Goal: Communication & Community: Answer question/provide support

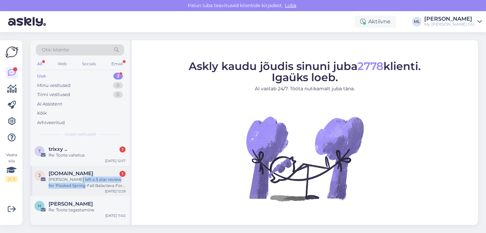
click at [76, 182] on div "[PERSON_NAME] left a 5 star review for 'Peaked Spring-Fall Balaclava For Kids B…" at bounding box center [87, 182] width 77 height 12
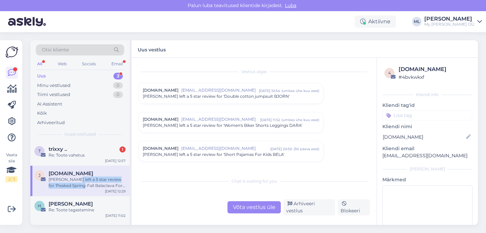
scroll to position [2835, 0]
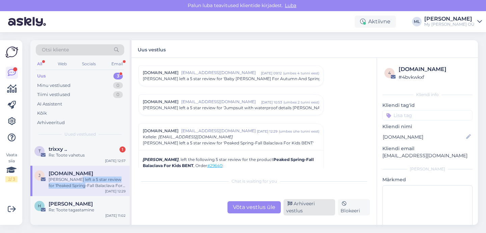
click at [303, 208] on div "Arhiveeri vestlus" at bounding box center [310, 207] width 52 height 16
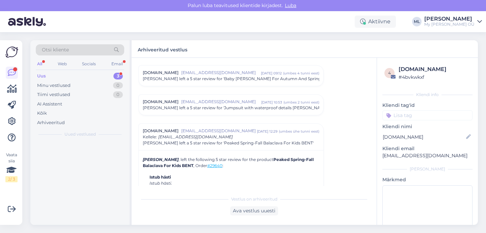
scroll to position [2894, 0]
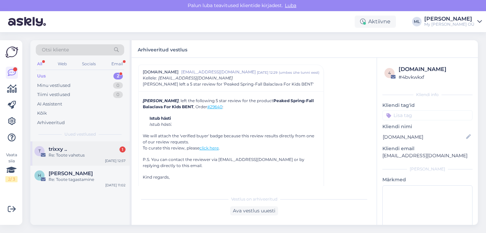
click at [73, 154] on div "Re: Toote vahetus" at bounding box center [87, 155] width 77 height 6
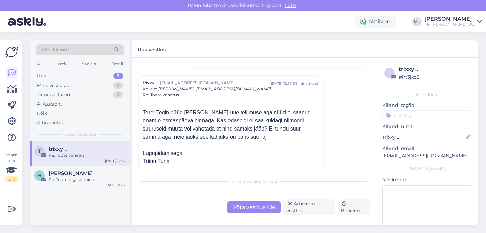
scroll to position [114, 0]
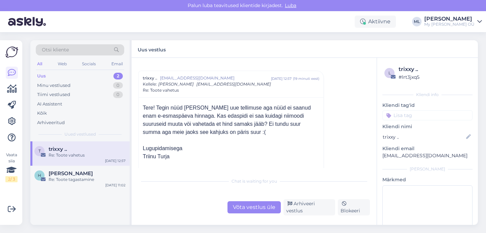
click at [402, 155] on p "[EMAIL_ADDRESS][DOMAIN_NAME]" at bounding box center [428, 155] width 90 height 7
copy div "[EMAIL_ADDRESS][DOMAIN_NAME] [PERSON_NAME]"
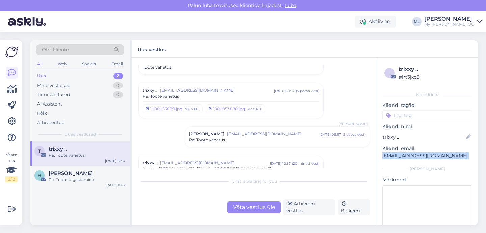
scroll to position [0, 0]
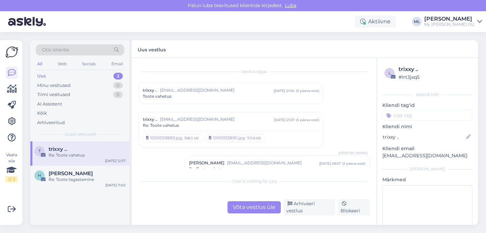
click at [205, 120] on span "[EMAIL_ADDRESS][DOMAIN_NAME]" at bounding box center [217, 119] width 114 height 6
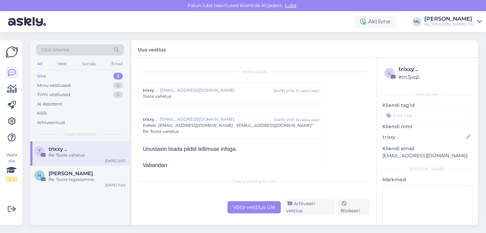
click at [203, 97] on div "Toote vahetus" at bounding box center [231, 96] width 177 height 6
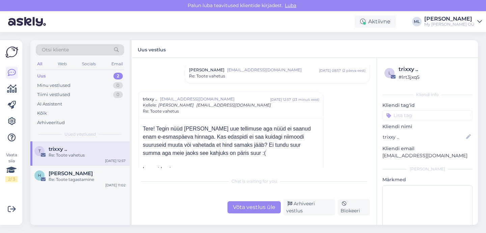
scroll to position [414, 0]
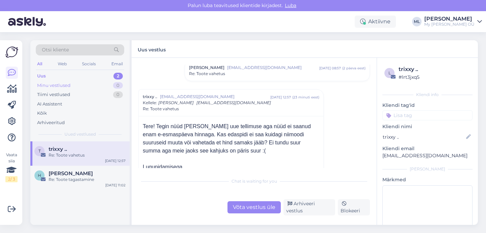
click at [76, 81] on div "Minu vestlused 0" at bounding box center [80, 85] width 88 height 9
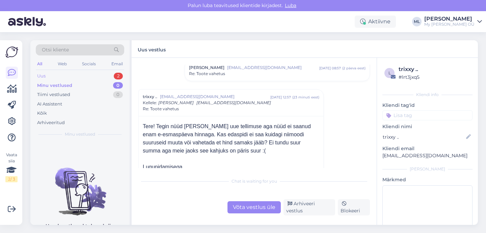
click at [40, 72] on div "Uus 2" at bounding box center [80, 75] width 88 height 9
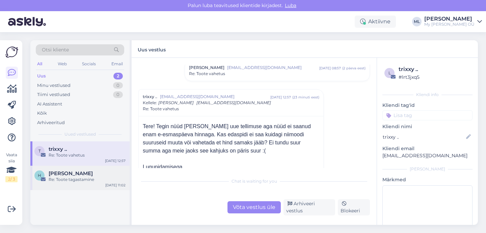
click at [67, 177] on div "Re: Toote tagastamine" at bounding box center [87, 179] width 77 height 6
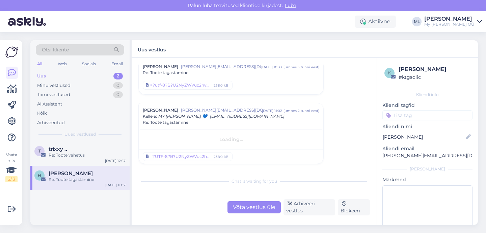
scroll to position [383, 0]
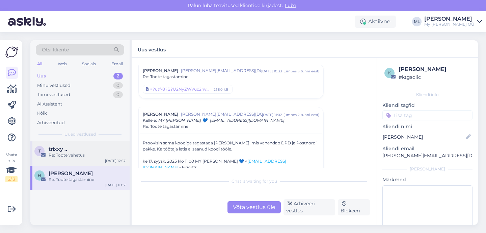
click at [69, 157] on div "Re: Toote vahetus" at bounding box center [87, 155] width 77 height 6
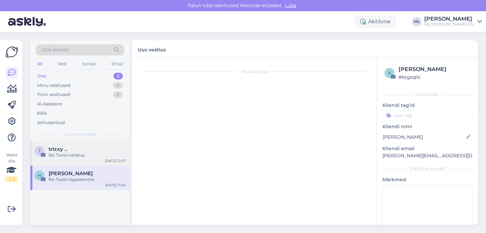
scroll to position [120, 0]
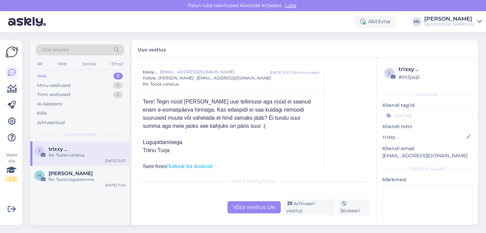
click at [75, 154] on div "Re: Toote vahetus" at bounding box center [87, 155] width 77 height 6
click at [55, 76] on div "Uus 2" at bounding box center [80, 75] width 88 height 9
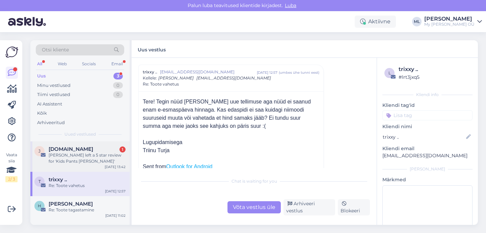
click at [69, 159] on div "[PERSON_NAME] left a 5 star review for 'Kids Pants [PERSON_NAME]'" at bounding box center [87, 158] width 77 height 12
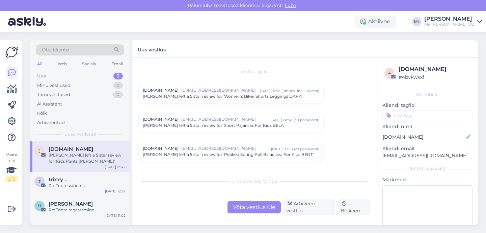
scroll to position [2835, 0]
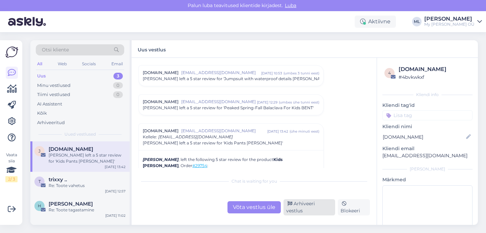
click at [302, 211] on div "Arhiveeri vestlus" at bounding box center [310, 207] width 52 height 16
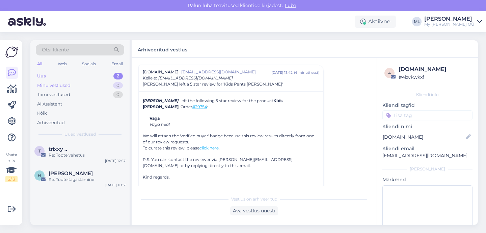
click at [86, 83] on div "Minu vestlused 0" at bounding box center [80, 85] width 88 height 9
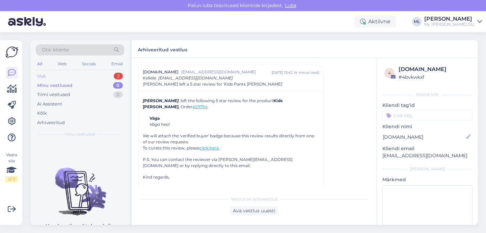
click at [95, 78] on div "Uus 2" at bounding box center [80, 75] width 88 height 9
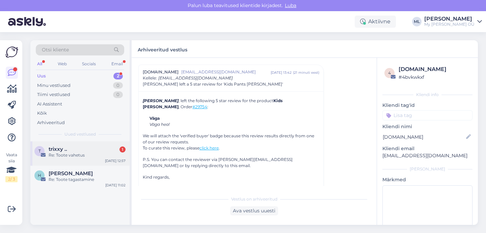
click at [92, 145] on div "t trixxy .. 1 Re: Toote vahetus Sep 17 12:57" at bounding box center [79, 153] width 99 height 24
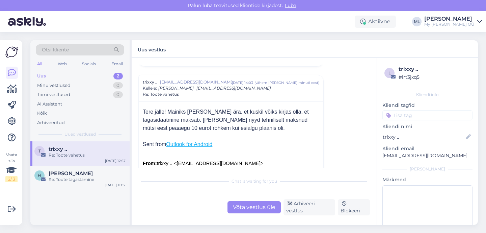
scroll to position [139, 0]
click at [402, 155] on p "crissu21@hotmail.com" at bounding box center [428, 155] width 90 height 7
copy div "crissu21@hotmail.com Lisa"
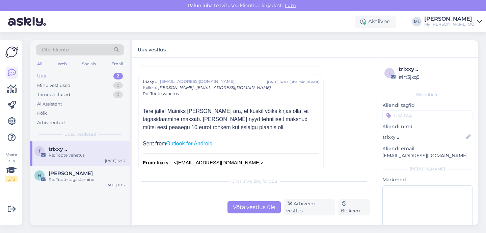
click at [262, 207] on div "Võta vestlus üle" at bounding box center [254, 207] width 53 height 12
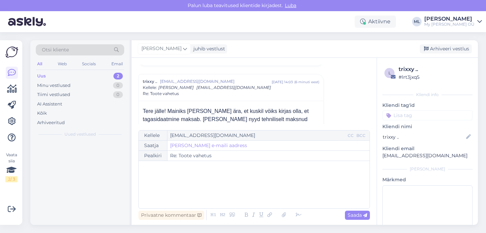
scroll to position [149, 0]
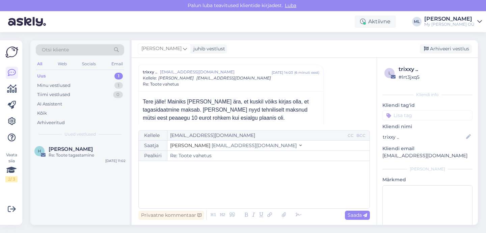
click at [212, 145] on span "info@mybreden.com" at bounding box center [254, 145] width 85 height 6
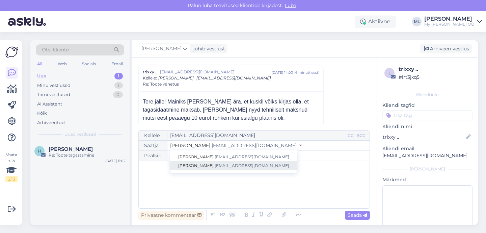
click at [215, 163] on span "info@mybreden.com" at bounding box center [252, 165] width 75 height 5
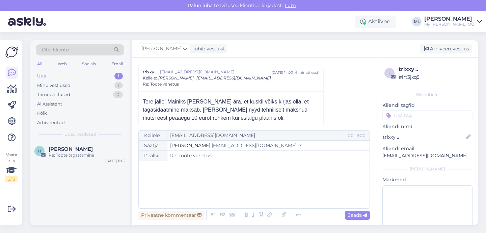
click at [169, 173] on div "﻿" at bounding box center [254, 184] width 224 height 41
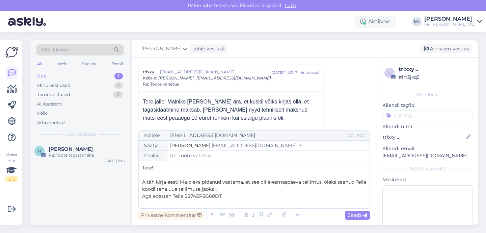
click at [172, 195] on span "Aga edastan Teile 5S7AEP5G60DT" at bounding box center [182, 196] width 80 height 6
click at [173, 196] on span "Aga siin Teile 5S7AEP5G60DT" at bounding box center [176, 196] width 69 height 6
click at [278, 198] on p "Aga siin Teile 10 € sooduskupong 5S7AEP5G60DT" at bounding box center [254, 195] width 224 height 7
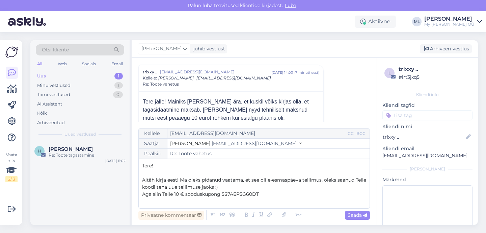
click at [179, 178] on span "Aitäh kirja eest! Ma oleks pidanud vaatama, et see oli e-esmaspäeva tellimus, o…" at bounding box center [255, 183] width 226 height 13
click at [175, 185] on span "Aitäh kirja eest! Väga vabandan, ma oleks pidanud vaatama, et see oli e-esmaspä…" at bounding box center [252, 183] width 221 height 13
click at [186, 187] on span "Aitäh kirja eest! Väga vabandan, ma oleks pidanud vaatama, et see oli e-esmaspä…" at bounding box center [252, 183] width 221 height 13
click at [266, 196] on p "Aga siin Teile 10 € sooduskupong 5S7AEP5G60DT" at bounding box center [254, 193] width 224 height 7
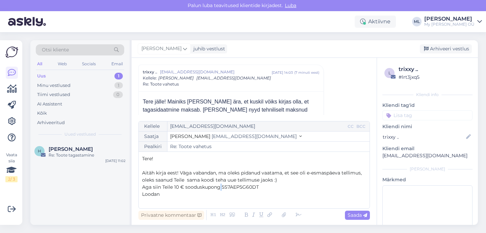
click at [221, 187] on span "Aga siin Teile 10 € sooduskupong 5S7AEP5G60DT" at bounding box center [200, 187] width 117 height 6
click at [170, 196] on p "Loodan" at bounding box center [254, 193] width 224 height 7
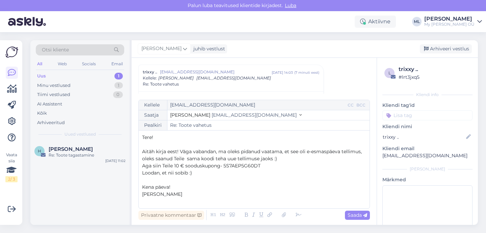
click at [287, 158] on p "Aitäh kirja eest! Väga vabandan, ma oleks pidanud vaatama, et see oli e-esmaspä…" at bounding box center [254, 155] width 224 height 14
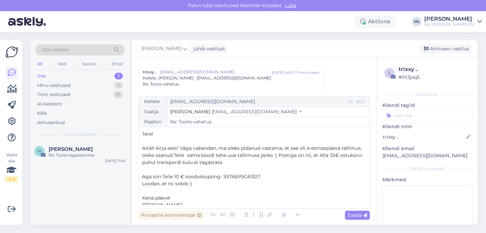
click at [233, 161] on p "Aitäh kirja eest! Väga vabandan, ma oleks pidanud vaatama, et see oli e-esmaspä…" at bounding box center [254, 155] width 224 height 21
click at [322, 155] on span "Aitäh kirja eest! Väga vabandan, ma oleks pidanud vaatama, et see oli e-esmaspä…" at bounding box center [253, 155] width 222 height 20
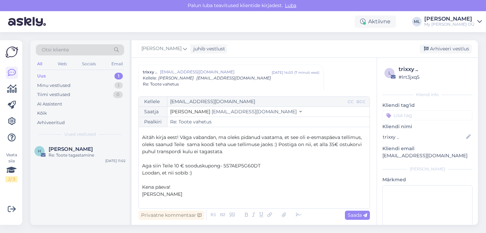
scroll to position [0, 0]
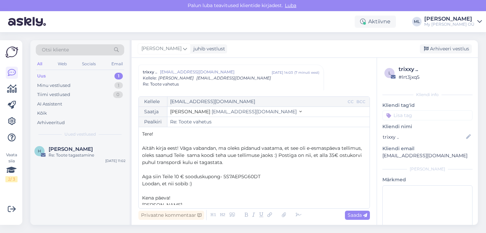
click at [279, 158] on span "Aitäh kirja eest! Väga vabandan, ma oleks pidanud vaatama, et see oli e-esmaspä…" at bounding box center [252, 155] width 221 height 20
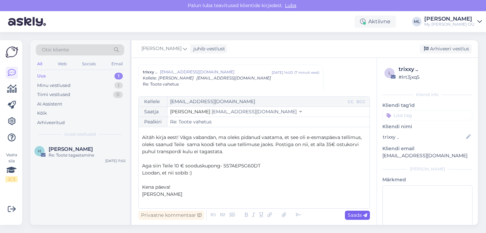
click at [353, 214] on span "Saada" at bounding box center [358, 215] width 20 height 6
type input "Re: Toote vahetus"
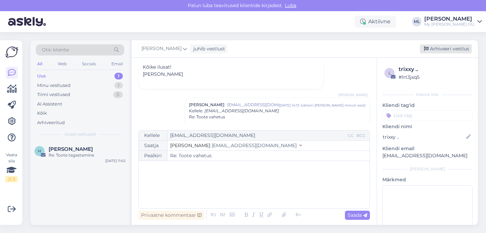
click at [433, 46] on div "Arhiveeri vestlus" at bounding box center [446, 48] width 52 height 9
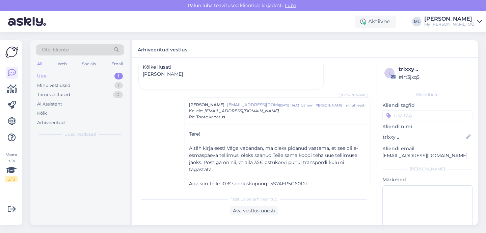
scroll to position [502, 0]
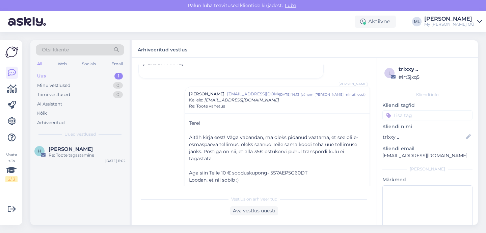
click at [43, 74] on div "Uus" at bounding box center [41, 76] width 9 height 7
click at [55, 147] on span "Helena Saastamoinen" at bounding box center [71, 149] width 44 height 6
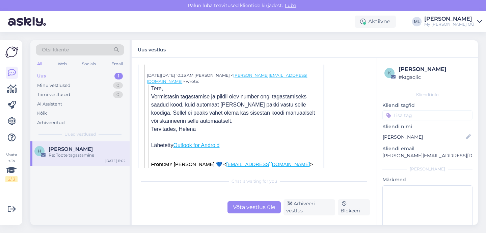
scroll to position [574, 0]
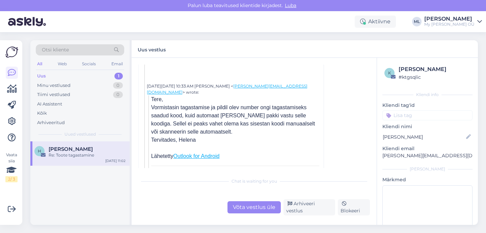
click at [71, 77] on div "Uus 1" at bounding box center [80, 75] width 88 height 9
click at [67, 89] on div "Minu vestlused 0" at bounding box center [80, 85] width 88 height 9
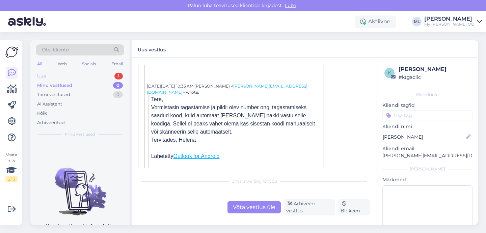
click at [38, 75] on div "Uus" at bounding box center [41, 76] width 8 height 7
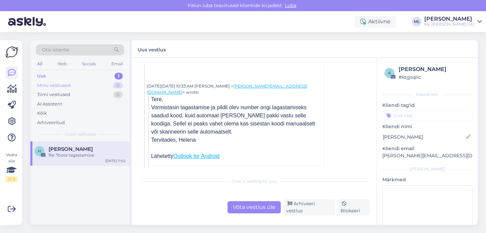
click at [43, 81] on div "Minu vestlused 0" at bounding box center [80, 85] width 88 height 9
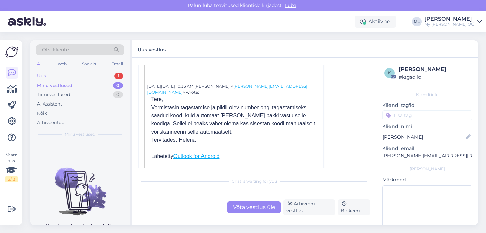
click at [42, 76] on div "Uus" at bounding box center [41, 76] width 8 height 7
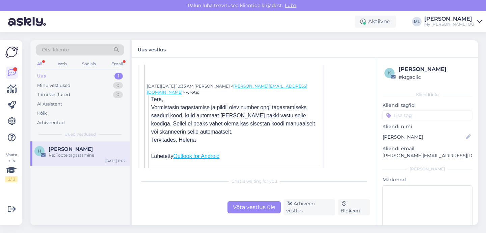
click at [43, 72] on div "Uus 1" at bounding box center [80, 75] width 88 height 9
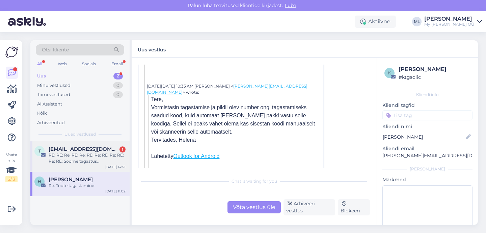
click at [58, 149] on span "teenindus@dpd.ee" at bounding box center [84, 149] width 70 height 6
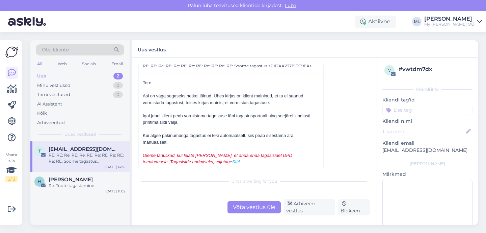
scroll to position [4189, 0]
click at [269, 209] on div "Võta vestlus üle" at bounding box center [254, 207] width 53 height 12
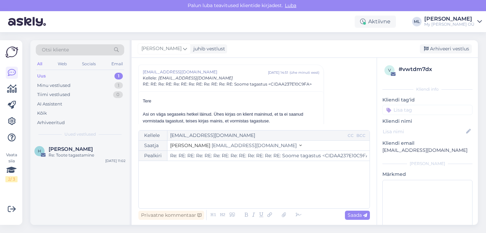
click at [229, 147] on span "info@mybreden.com" at bounding box center [254, 145] width 85 height 6
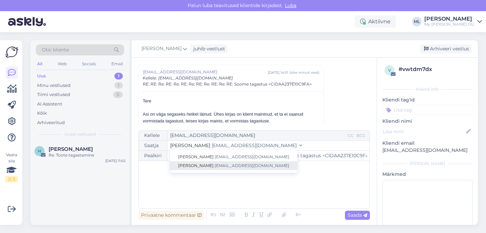
click at [216, 163] on span "info@mybreden.com" at bounding box center [252, 165] width 75 height 5
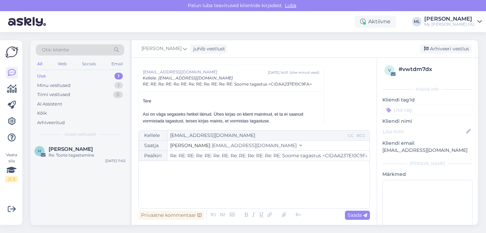
click at [190, 172] on div "﻿" at bounding box center [254, 184] width 224 height 41
click at [208, 116] on div "Asi on väga segaseks hetkel läinud. Ühes kirjas on klient maininud, et ta ei sa…" at bounding box center [231, 117] width 177 height 13
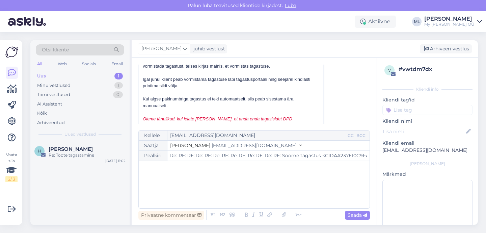
scroll to position [4224, 0]
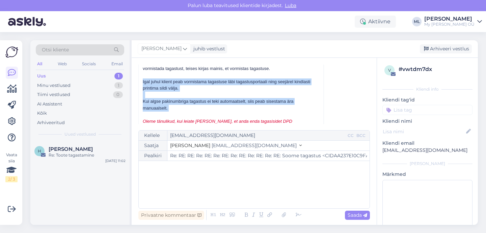
drag, startPoint x: 143, startPoint y: 80, endPoint x: 195, endPoint y: 111, distance: 60.5
click at [195, 111] on div "Tere Asi on väga segaseks hetkel läinud. Ühes kirjas on klient maininud, et ta …" at bounding box center [231, 215] width 177 height 340
copy div "Igal juhul klient peab vormistama tagastuse läbi tagastusportaali ning seejärel…"
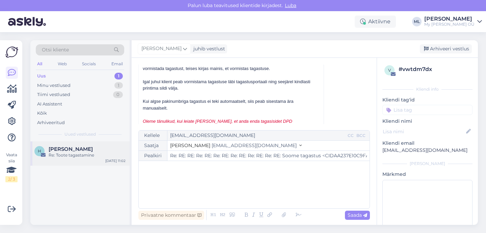
click at [75, 162] on div "H Helena Saastamoinen Re: Toote tagastamine Sep 17 11:02" at bounding box center [79, 153] width 99 height 24
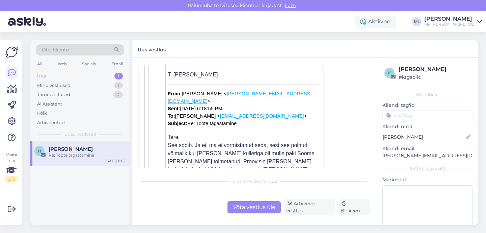
scroll to position [1128, 0]
click at [242, 206] on div "Võta vestlus üle" at bounding box center [254, 207] width 53 height 12
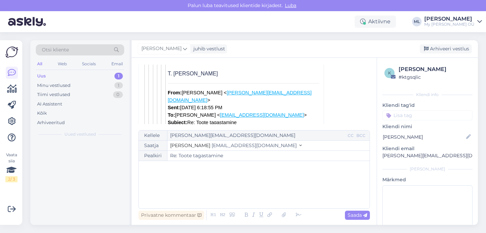
scroll to position [425, 0]
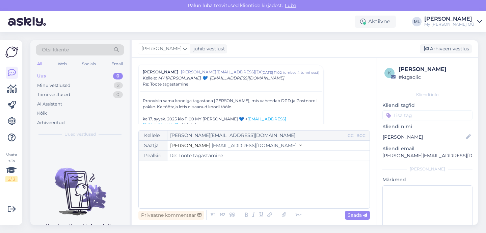
click at [234, 143] on span "info@mybreden.com" at bounding box center [254, 145] width 85 height 6
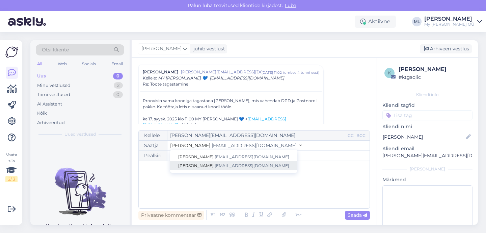
click at [224, 166] on span "info@mybreden.com" at bounding box center [252, 165] width 75 height 5
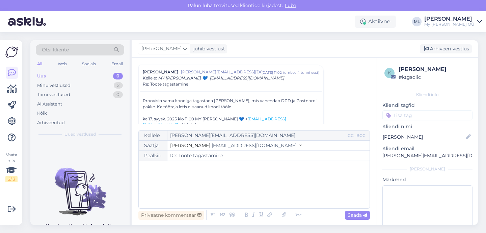
click at [194, 176] on div "﻿" at bounding box center [254, 184] width 224 height 41
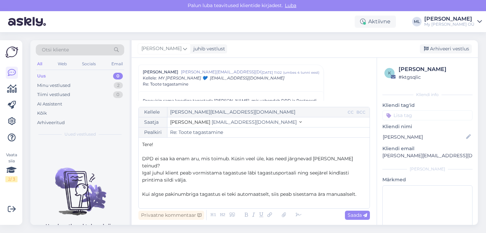
click at [361, 164] on p "DPD ei saa ka enam aru, mis toimub. Küsin veel üle, kas need järgnevad asjad ol…" at bounding box center [254, 162] width 224 height 14
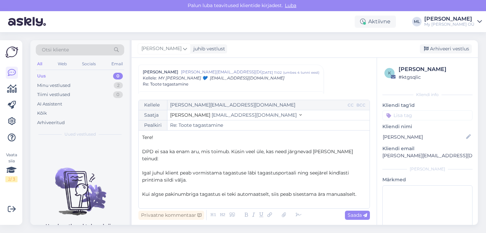
click at [165, 172] on span "Igal juhul klient peab vormistama tagastuse läbi tagastusportaali ning seejärel…" at bounding box center [246, 176] width 208 height 13
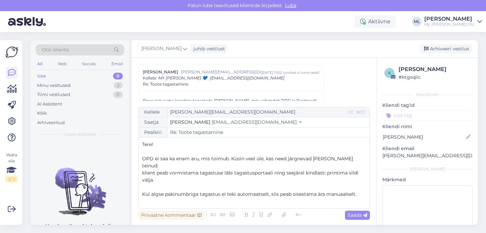
click at [146, 173] on span "klient peab vormistama tagastuse läbi tagastusportaali ning seejärel kindlasti …" at bounding box center [251, 176] width 218 height 13
click at [358, 167] on p "DPD ei saa ka enam aru, mis toimub. Küsin veel üle, kas need järgnevad asjad ol…" at bounding box center [254, 162] width 224 height 14
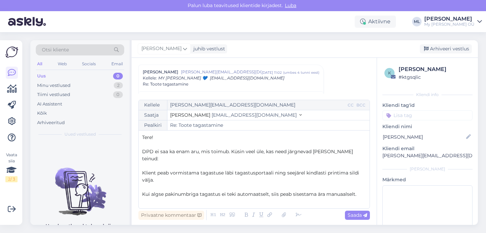
click at [358, 195] on p "Kui algse pakinumbriga tagastus ei teki automaatselt, siis peab sisestama ära m…" at bounding box center [254, 193] width 224 height 7
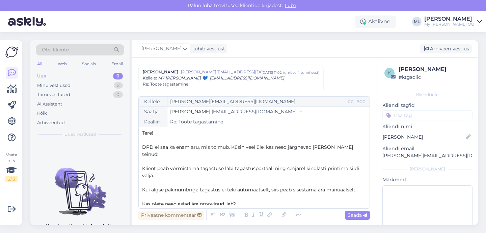
scroll to position [0, 0]
click at [231, 148] on span "DPD ei saa ka enam aru, mis toimub. Küsin veel üle, kas need järgnevad asjad ol…" at bounding box center [248, 151] width 212 height 13
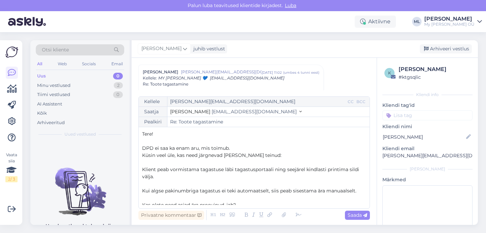
click at [155, 153] on span "Küsin veel üle, kas need järgnevad asjad olete teinud:" at bounding box center [211, 155] width 139 height 6
click at [237, 147] on p "DPD ei saa ka enam aru, mis toimub." at bounding box center [254, 148] width 224 height 7
click at [193, 143] on p "﻿" at bounding box center [254, 140] width 224 height 7
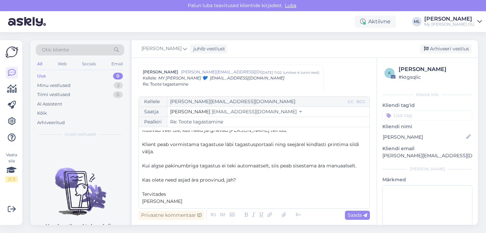
scroll to position [39, 0]
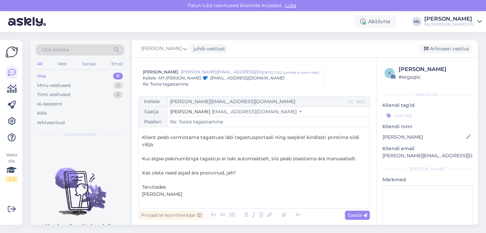
click at [235, 174] on span "Kas olete need asjad ära proovinud, jah?" at bounding box center [189, 173] width 94 height 6
click at [269, 173] on p "Kas olete need asjad ära proovinud, ma saan aru?" at bounding box center [254, 172] width 224 height 7
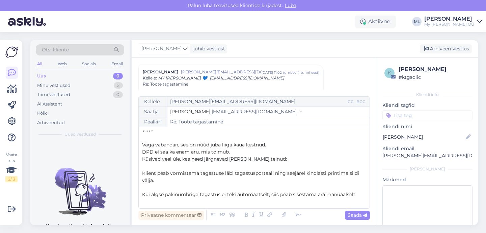
scroll to position [7, 0]
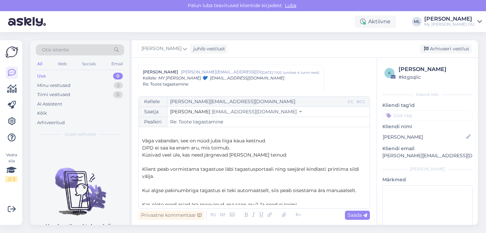
click at [269, 140] on p "Väga vabandan, see on nüüd juba liiga kaua kestnud." at bounding box center [254, 140] width 224 height 7
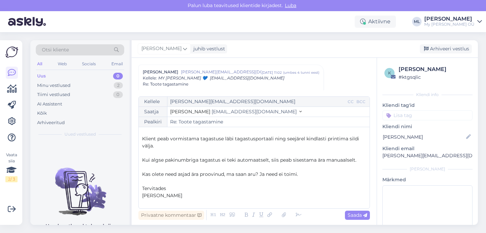
scroll to position [39, 0]
click at [301, 173] on p "Kas olete need asjad ära proovinud, ma saan aru? Ja need ei toimi." at bounding box center [254, 172] width 224 height 7
click at [358, 216] on span "Saada" at bounding box center [358, 215] width 20 height 6
type input "Re: Re: Toote tagastamine"
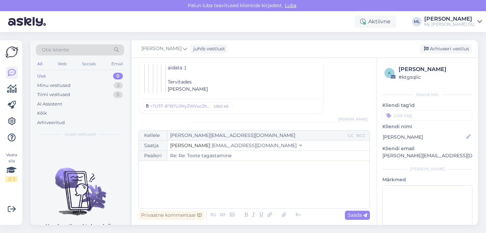
scroll to position [0, 0]
click at [63, 80] on div "Uus 0" at bounding box center [80, 75] width 88 height 9
click at [56, 86] on div "Minu vestlused" at bounding box center [53, 85] width 33 height 7
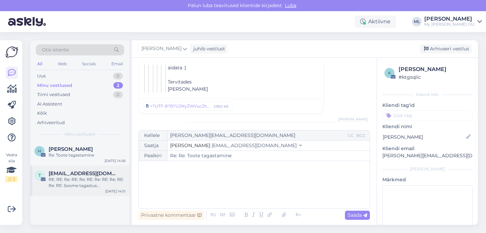
click at [86, 176] on div "RE: RE: Re: RE: Re: RE: Re: RE: Re: RE: Re: RE: Soome tagastus <CIDAA237E10C9FA>" at bounding box center [87, 182] width 77 height 12
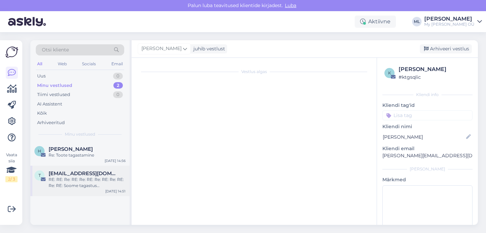
scroll to position [4171, 0]
